Goal: Information Seeking & Learning: Learn about a topic

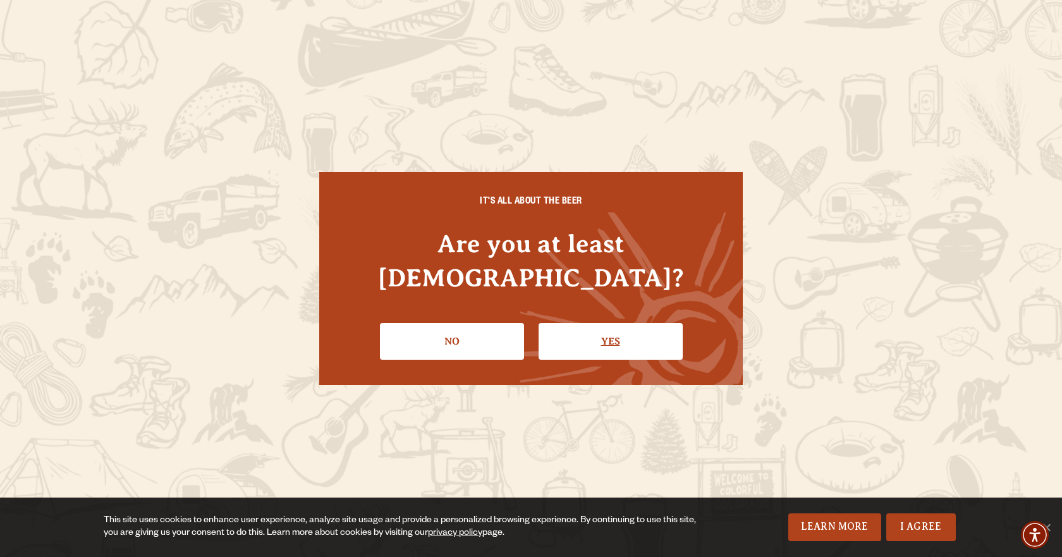
click at [599, 323] on link "Yes" at bounding box center [611, 341] width 144 height 37
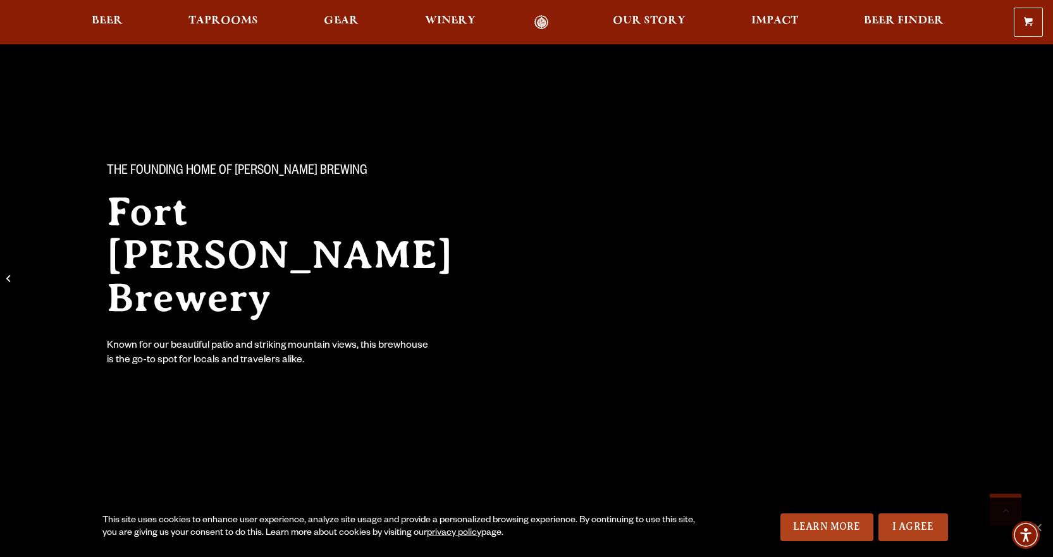
scroll to position [345, 0]
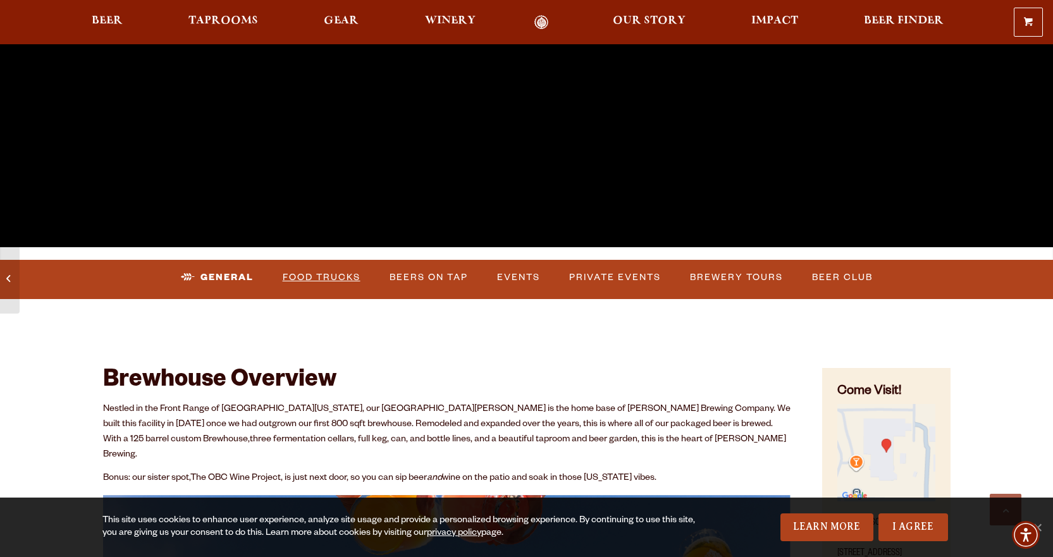
click at [353, 272] on link "Food Trucks" at bounding box center [322, 277] width 88 height 29
click at [343, 283] on link "Food Trucks" at bounding box center [310, 277] width 111 height 29
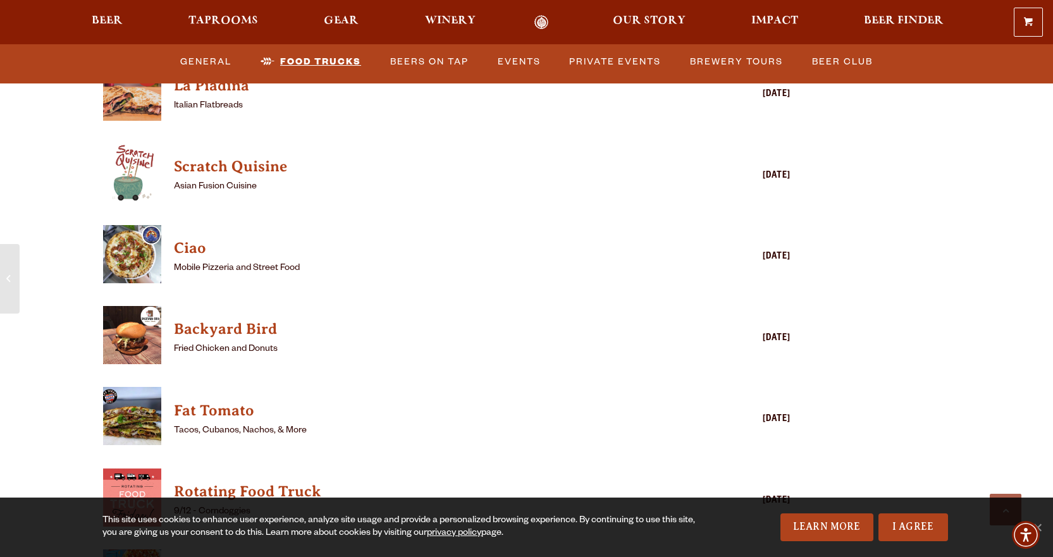
scroll to position [3317, 0]
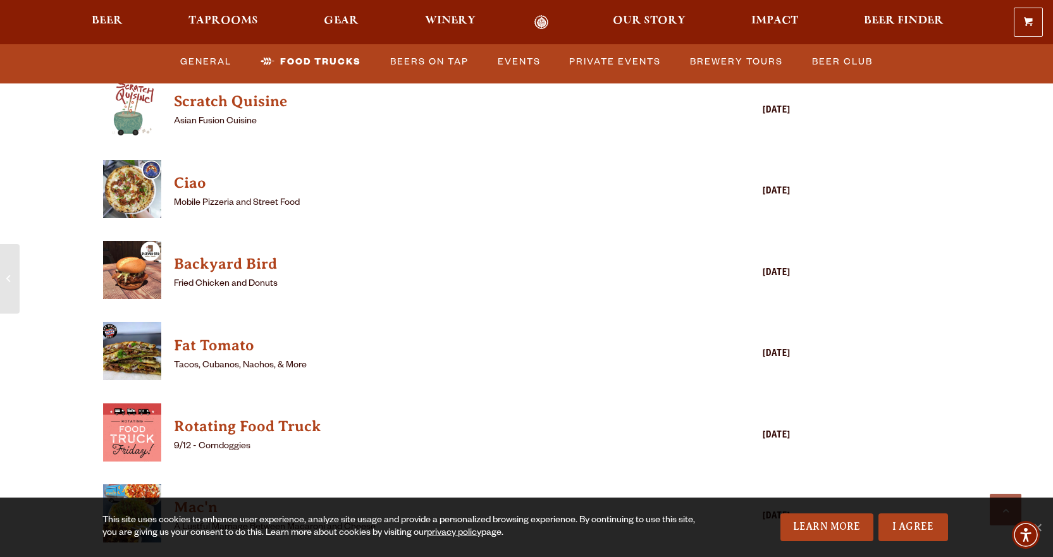
scroll to position [3254, 0]
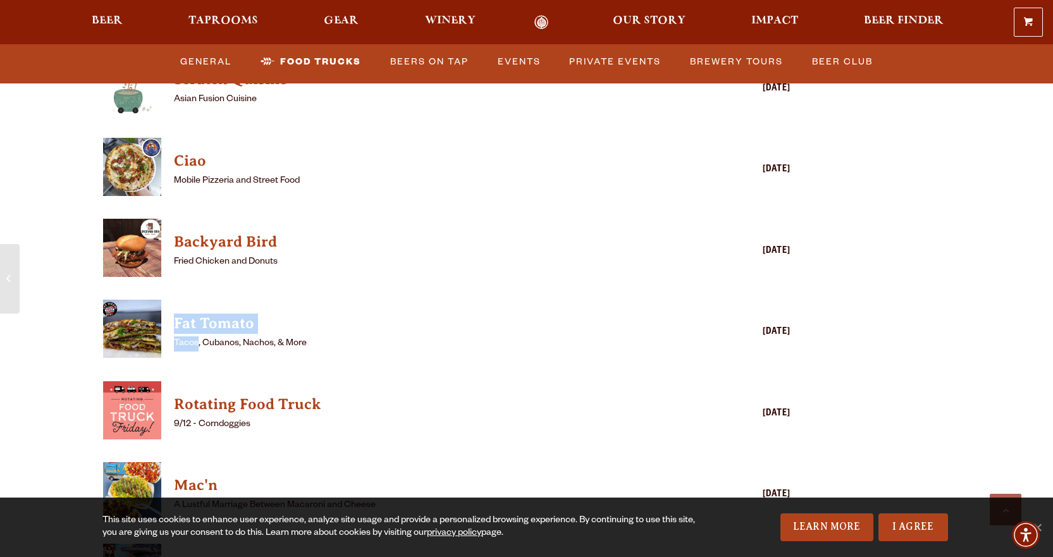
drag, startPoint x: 196, startPoint y: 335, endPoint x: 169, endPoint y: 301, distance: 43.2
click at [169, 301] on div "Fat Tomato Tacos, Cubanos, Nachos, & More [DATE]" at bounding box center [447, 332] width 688 height 65
drag, startPoint x: 311, startPoint y: 339, endPoint x: 211, endPoint y: 314, distance: 103.5
click at [211, 314] on div "Fat Tomato Tacos, Cubanos, Nachos, & More" at bounding box center [429, 333] width 510 height 44
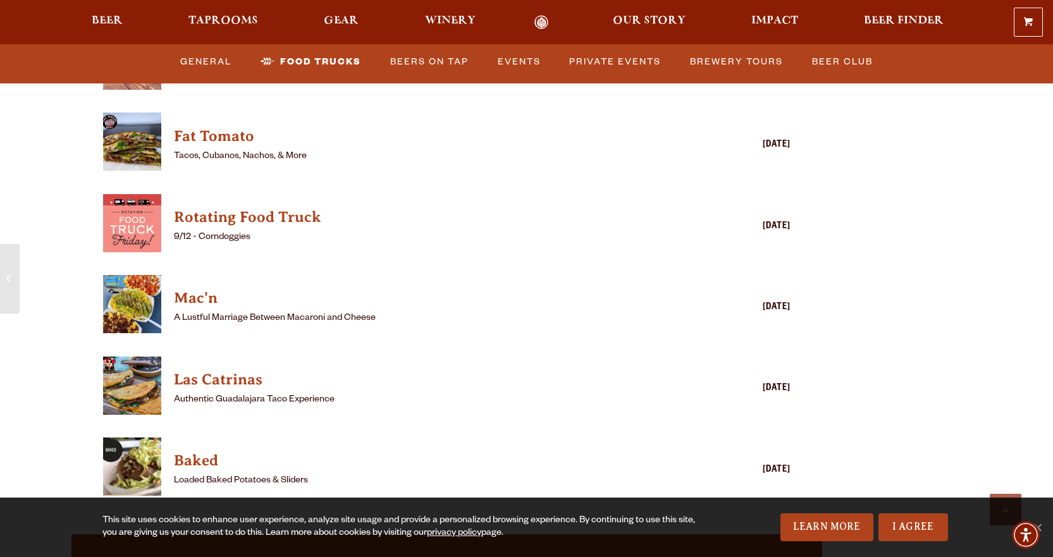
scroll to position [3444, 0]
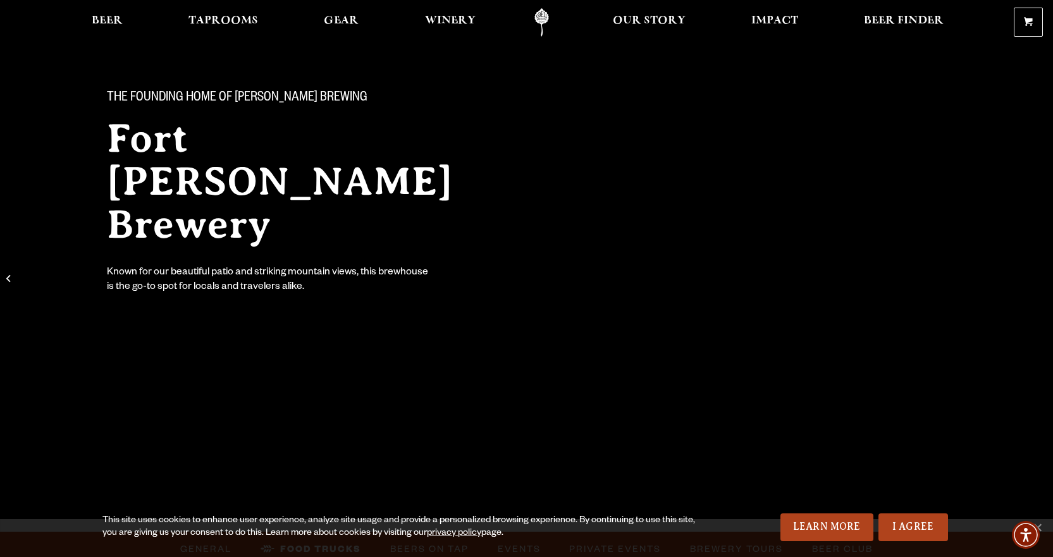
scroll to position [0, 0]
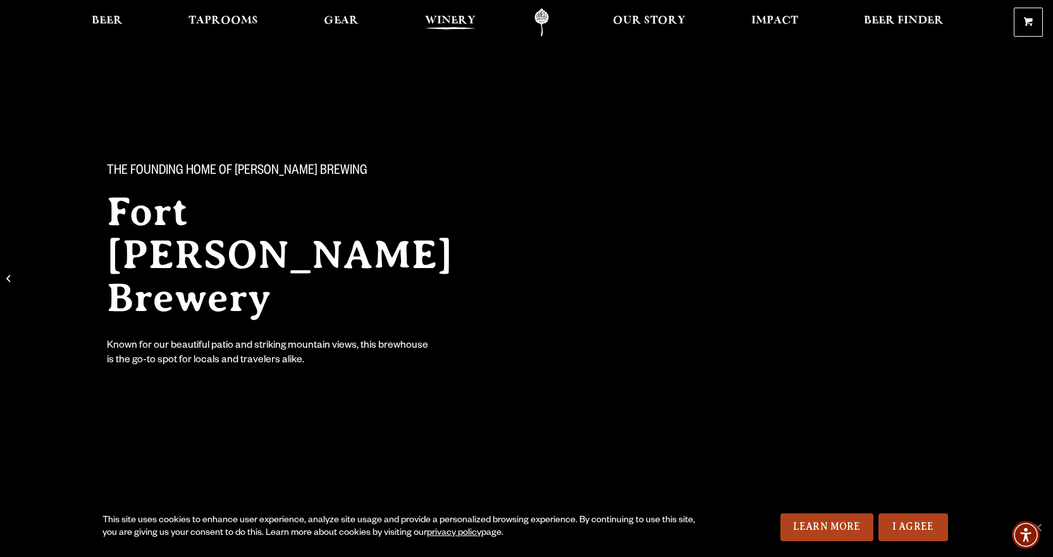
click at [475, 16] on span "Winery" at bounding box center [450, 21] width 51 height 10
